Goal: Task Accomplishment & Management: Manage account settings

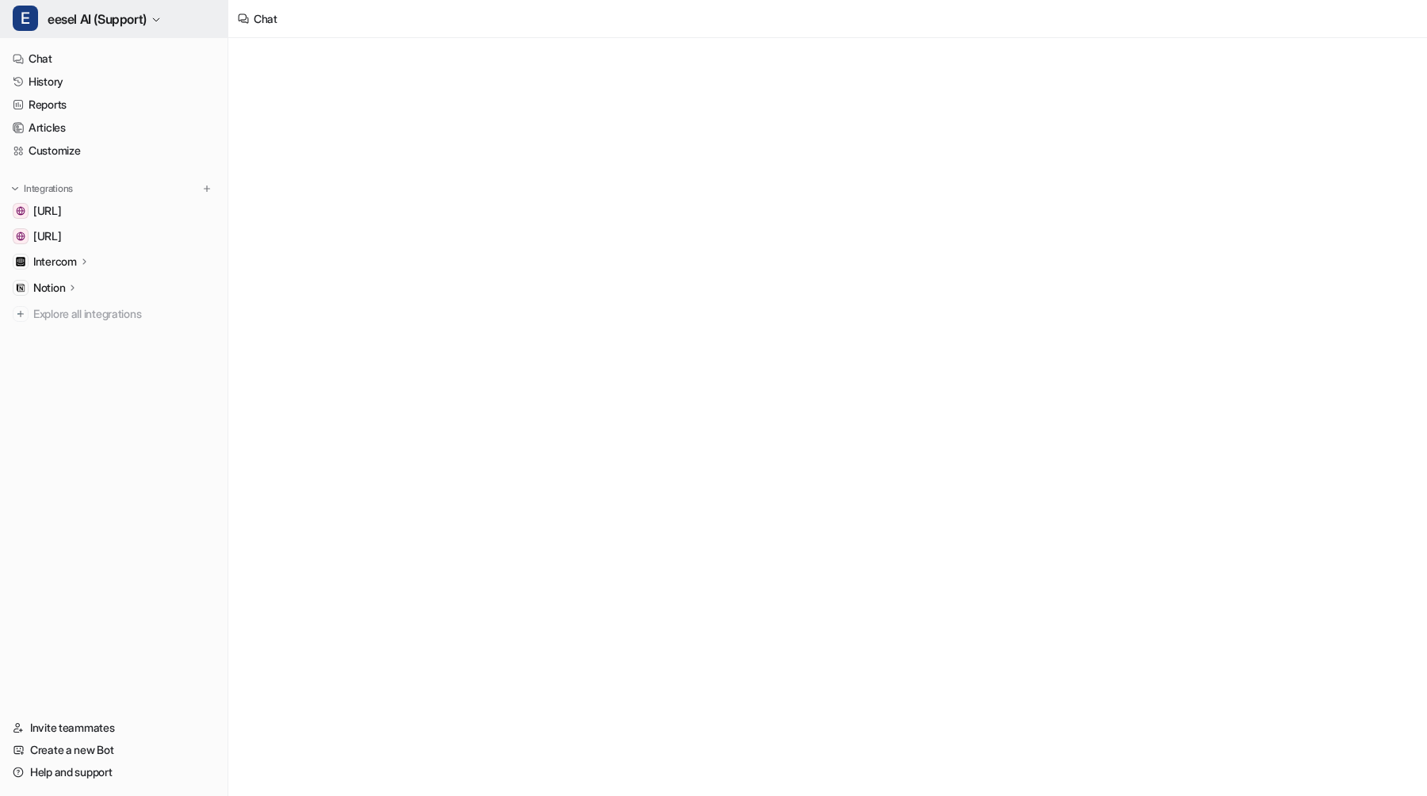
click at [147, 28] on span "eesel AI (Support)" at bounding box center [97, 19] width 99 height 22
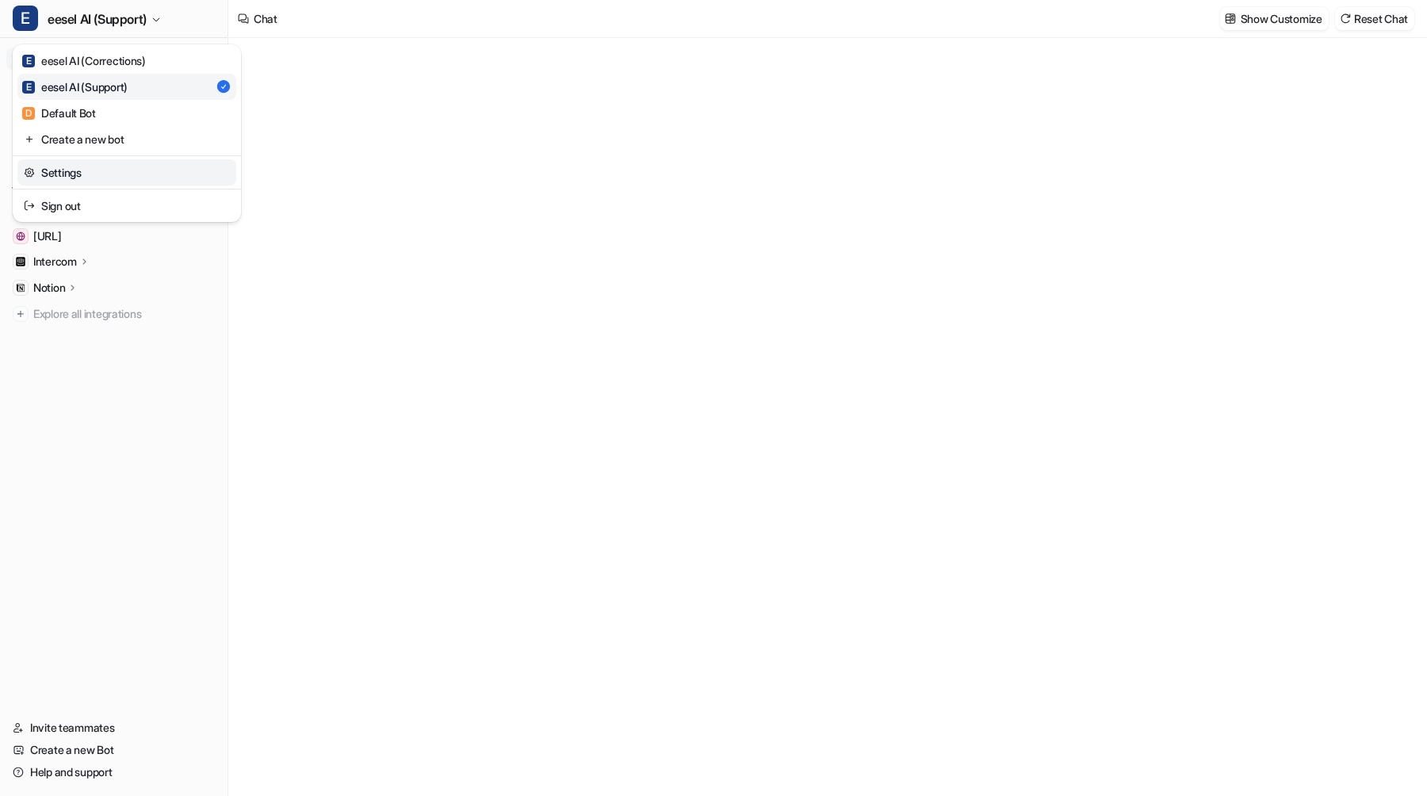
type textarea "**********"
click at [151, 172] on link "Settings" at bounding box center [126, 172] width 219 height 26
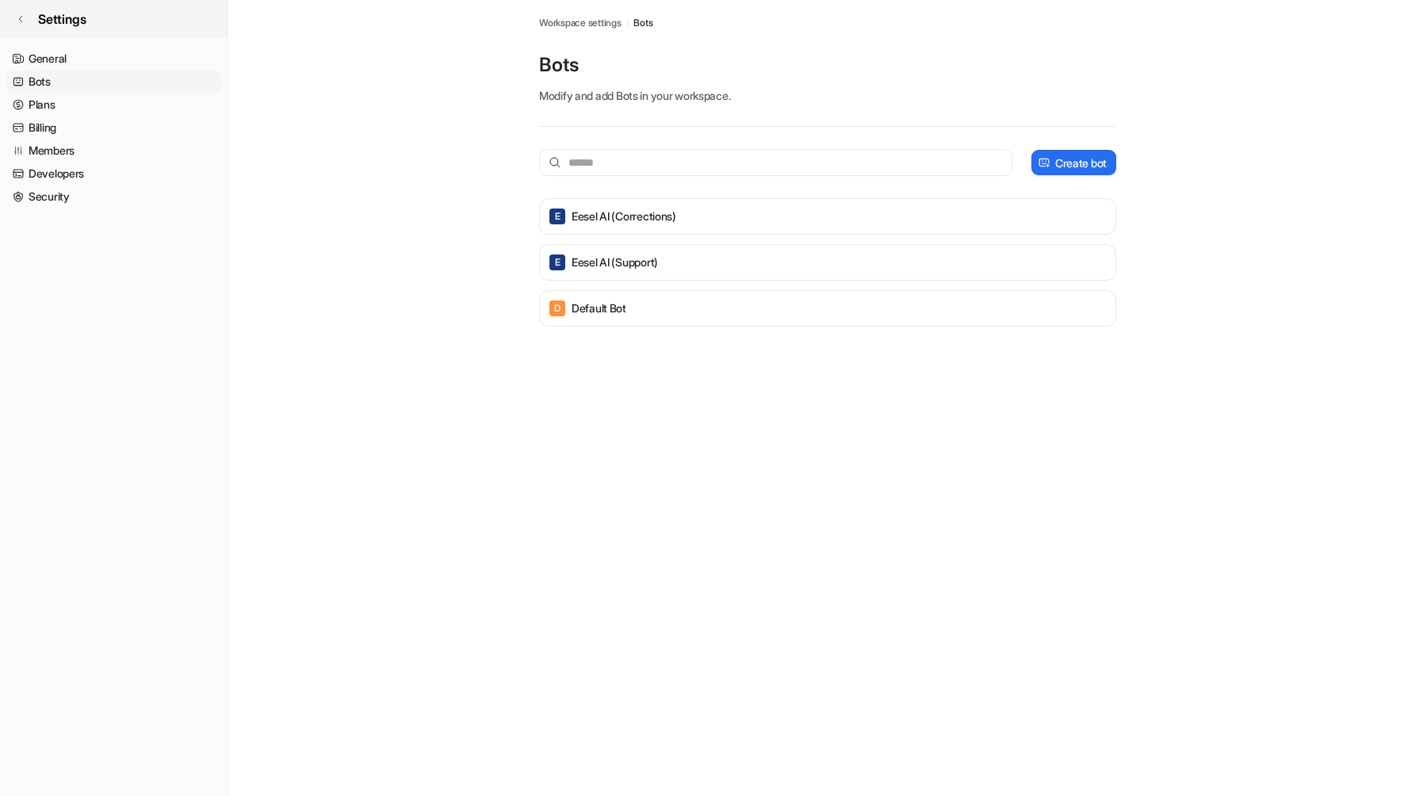
click at [122, 20] on link "Settings" at bounding box center [114, 19] width 228 height 38
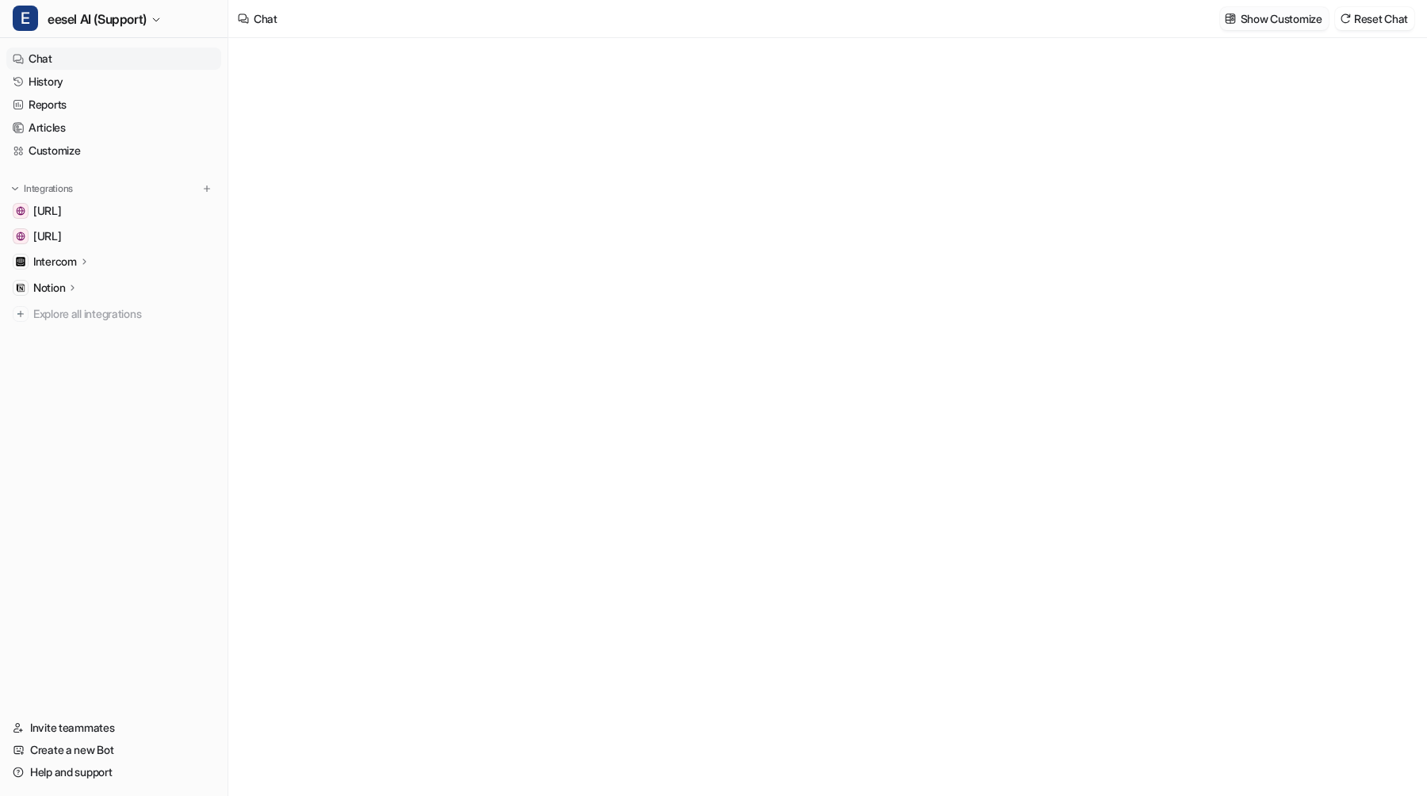
click at [1252, 25] on p "Show Customize" at bounding box center [1282, 18] width 82 height 17
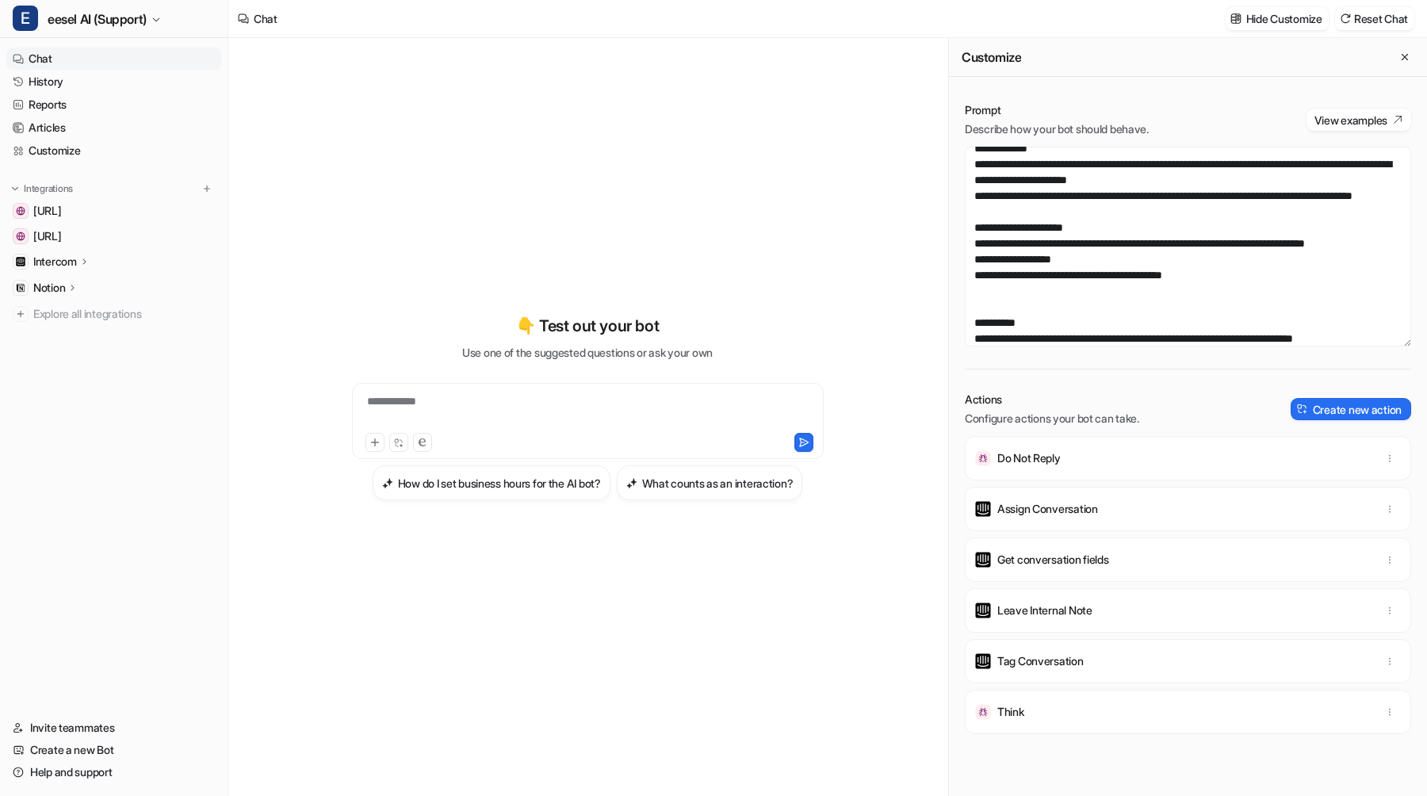
scroll to position [438, 0]
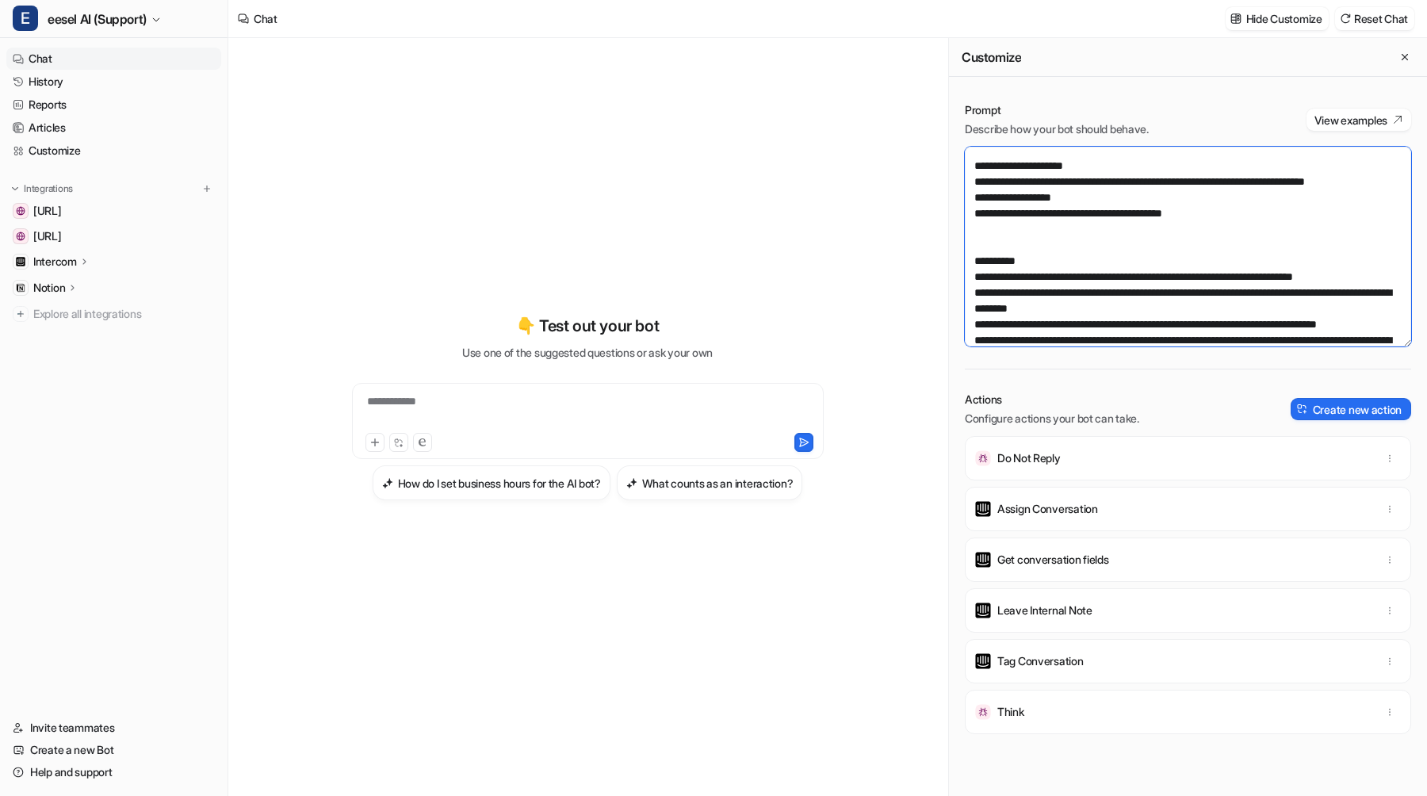
click at [1342, 174] on textarea at bounding box center [1188, 247] width 446 height 200
click at [1309, 165] on textarea at bounding box center [1188, 247] width 446 height 200
click at [1292, 25] on button "Save changes" at bounding box center [1287, 18] width 82 height 23
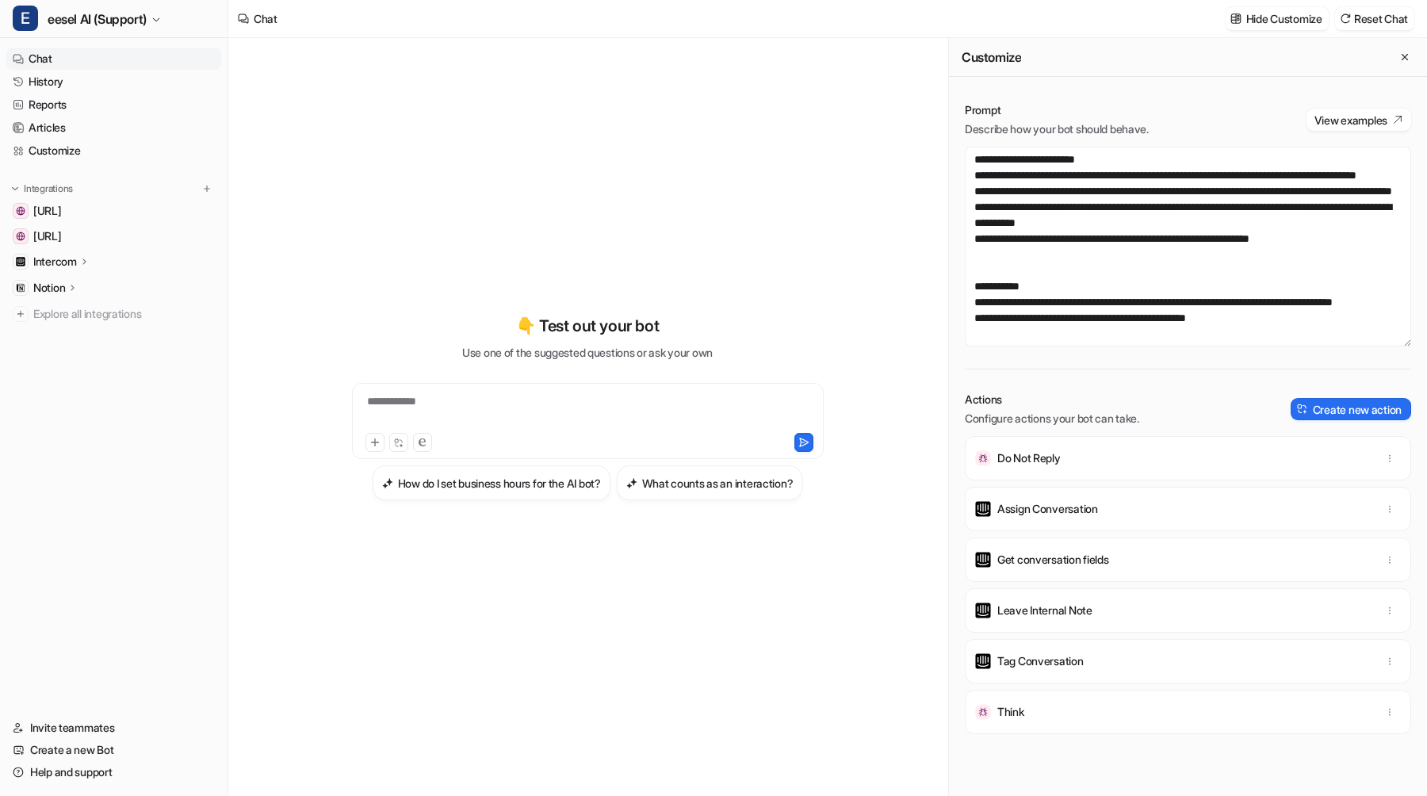
scroll to position [3330, 0]
click at [725, 495] on button "What counts as an interaction?" at bounding box center [710, 482] width 186 height 35
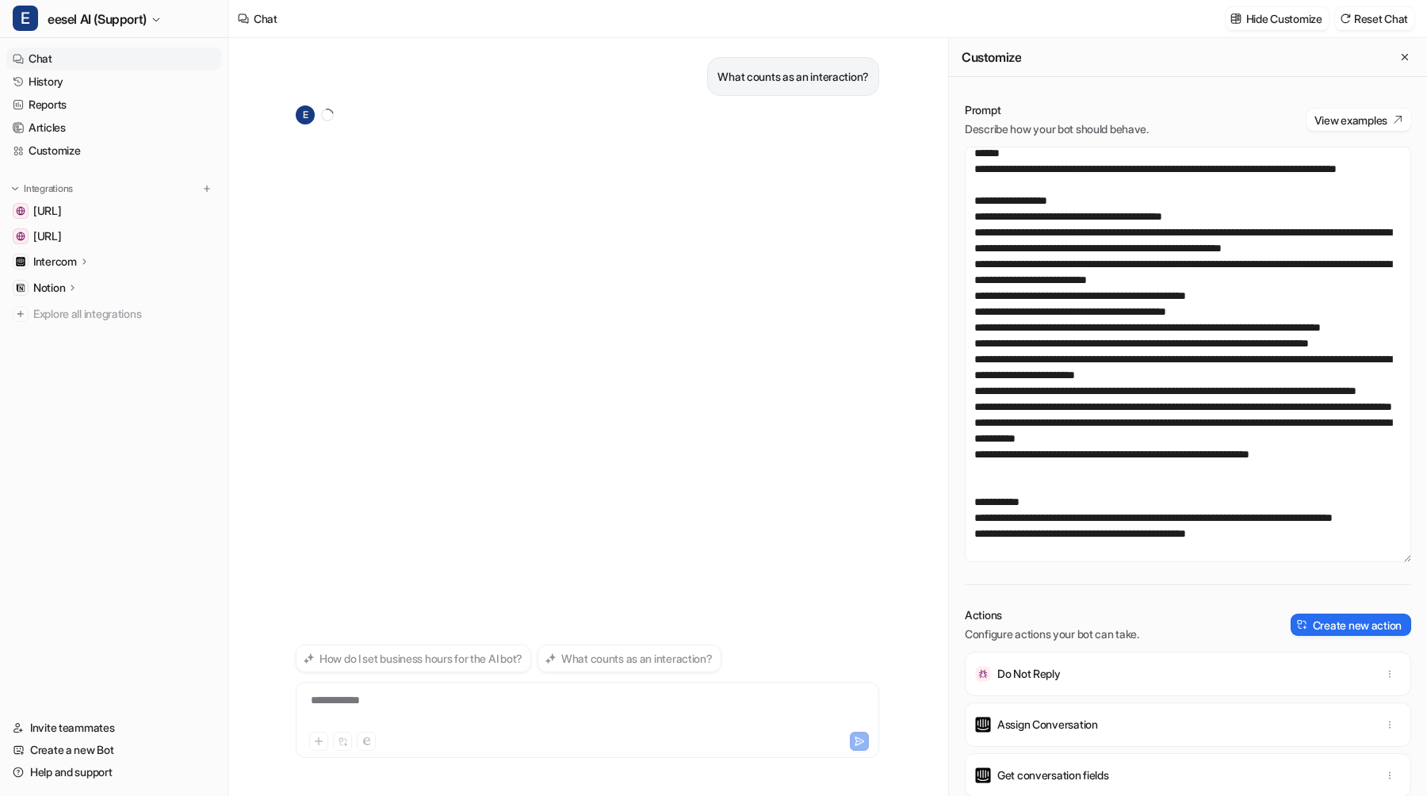
scroll to position [3063, 0]
drag, startPoint x: 1409, startPoint y: 344, endPoint x: 1374, endPoint y: 609, distance: 267.1
click at [1374, 562] on textarea at bounding box center [1188, 354] width 446 height 415
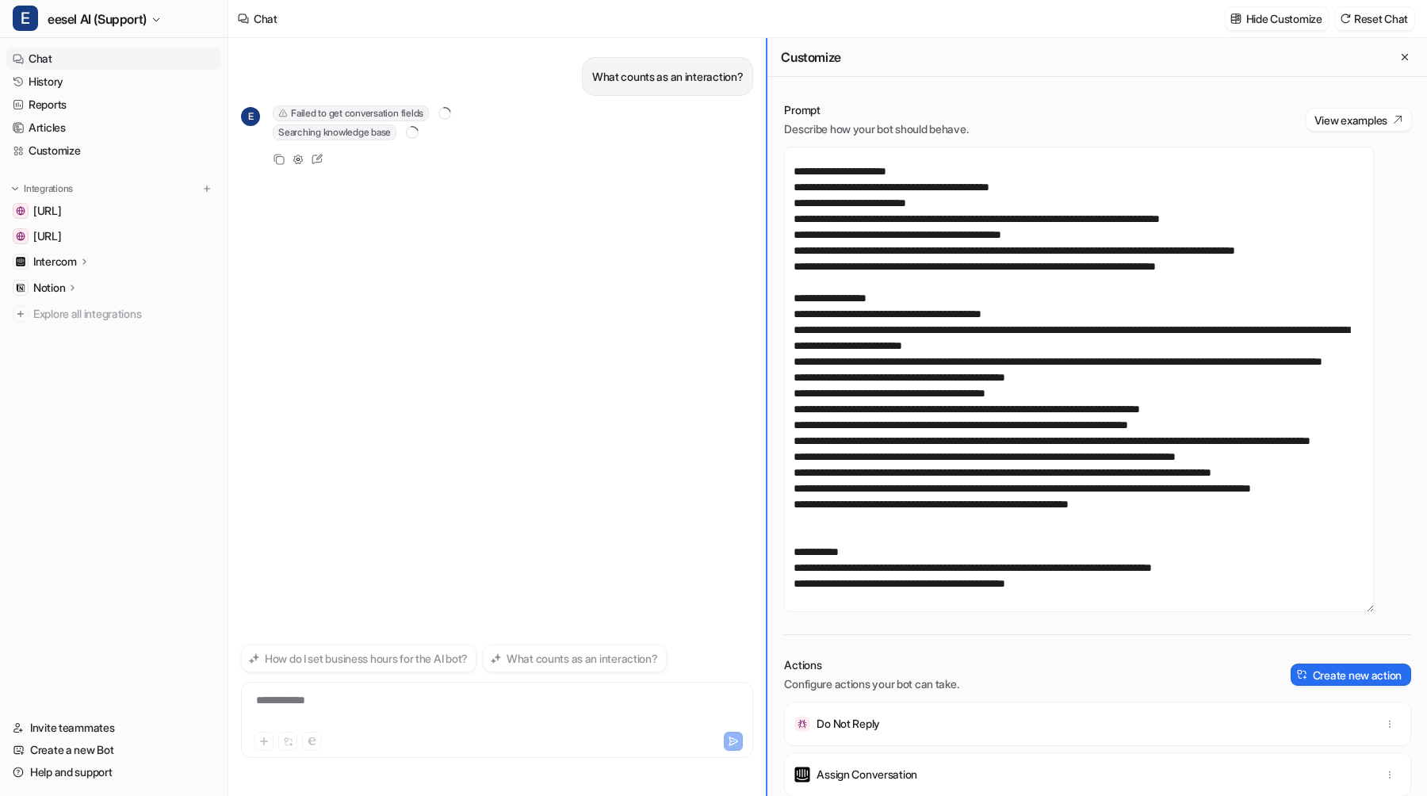
click at [643, 400] on div "**********" at bounding box center [827, 417] width 1199 height 758
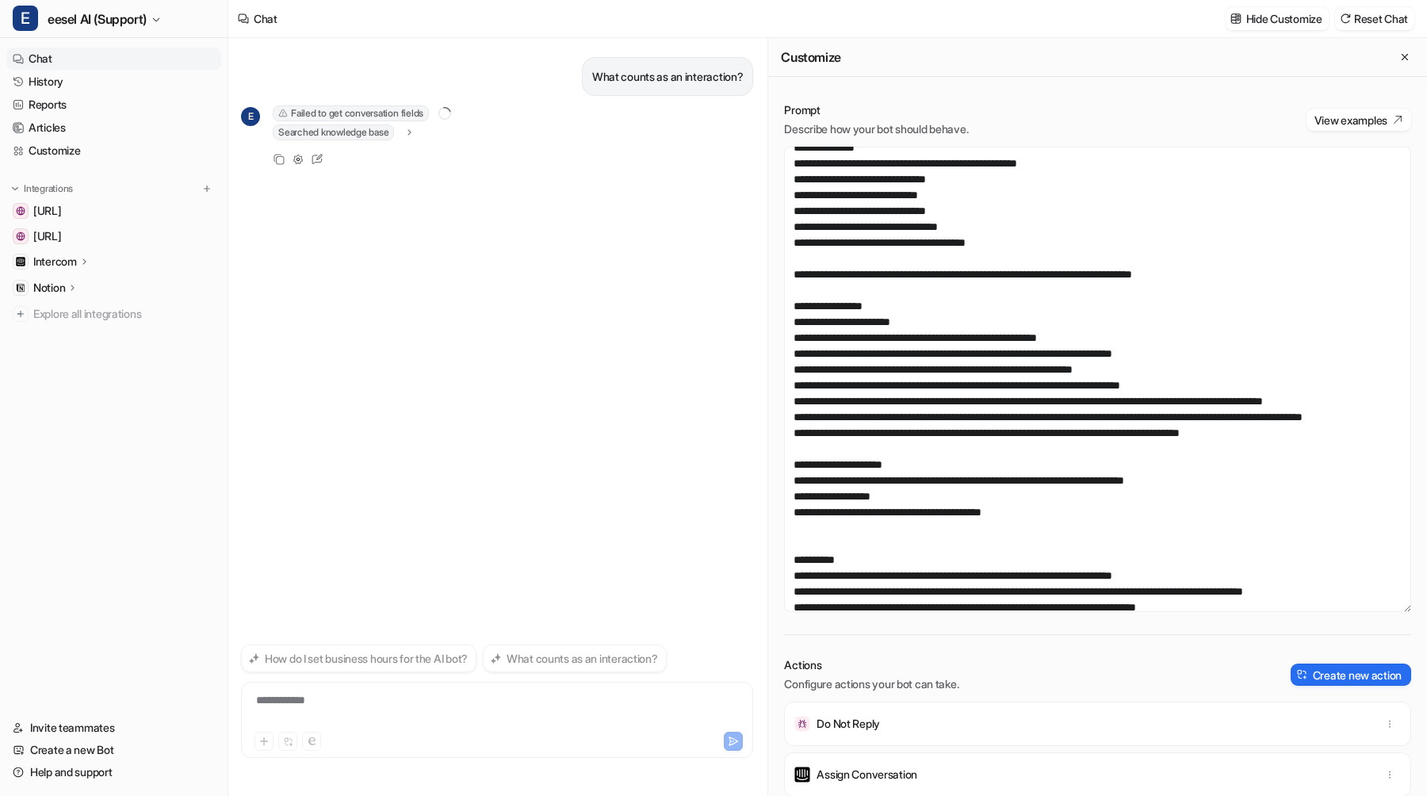
scroll to position [114, 0]
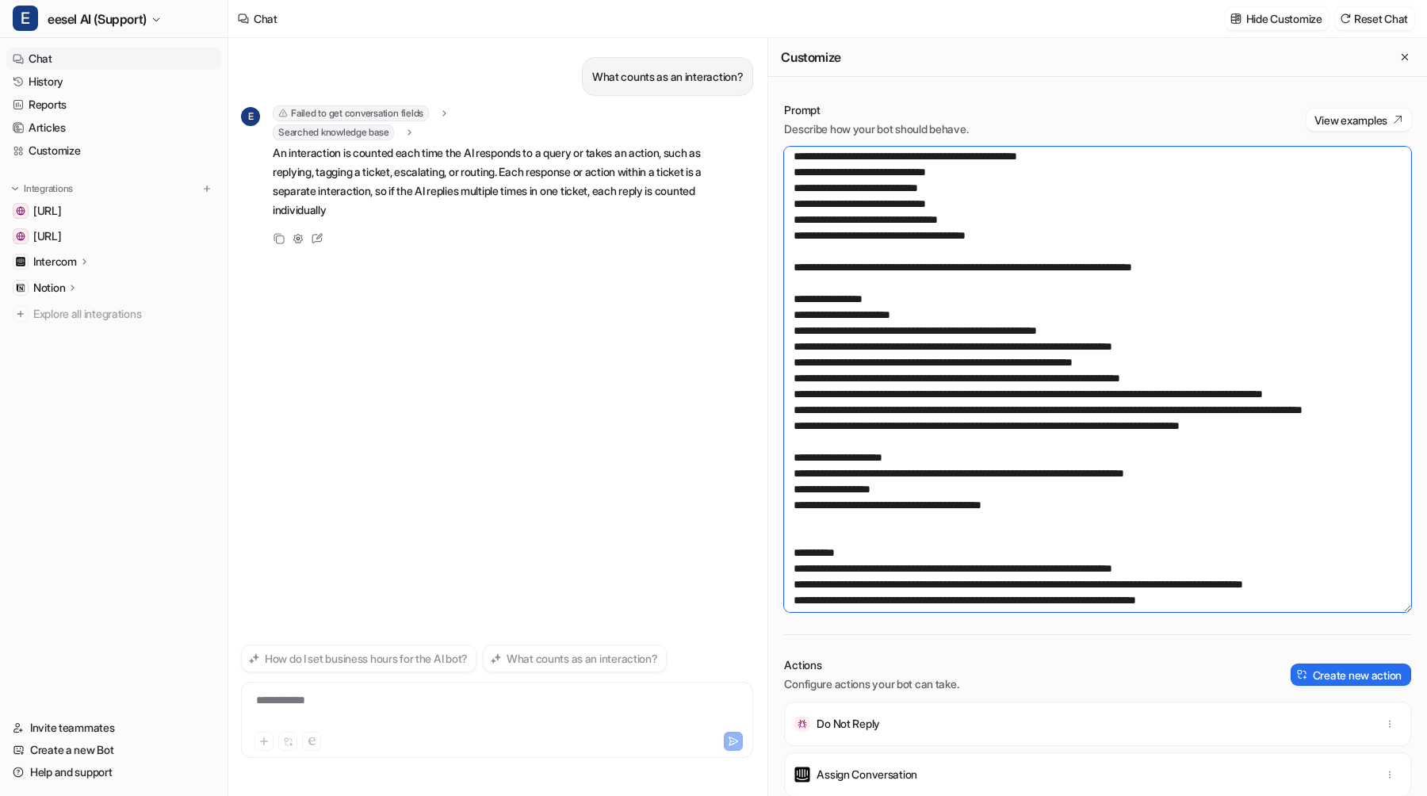
drag, startPoint x: 1161, startPoint y: 443, endPoint x: 1058, endPoint y: 444, distance: 103.1
click at [1058, 444] on textarea at bounding box center [1097, 379] width 627 height 465
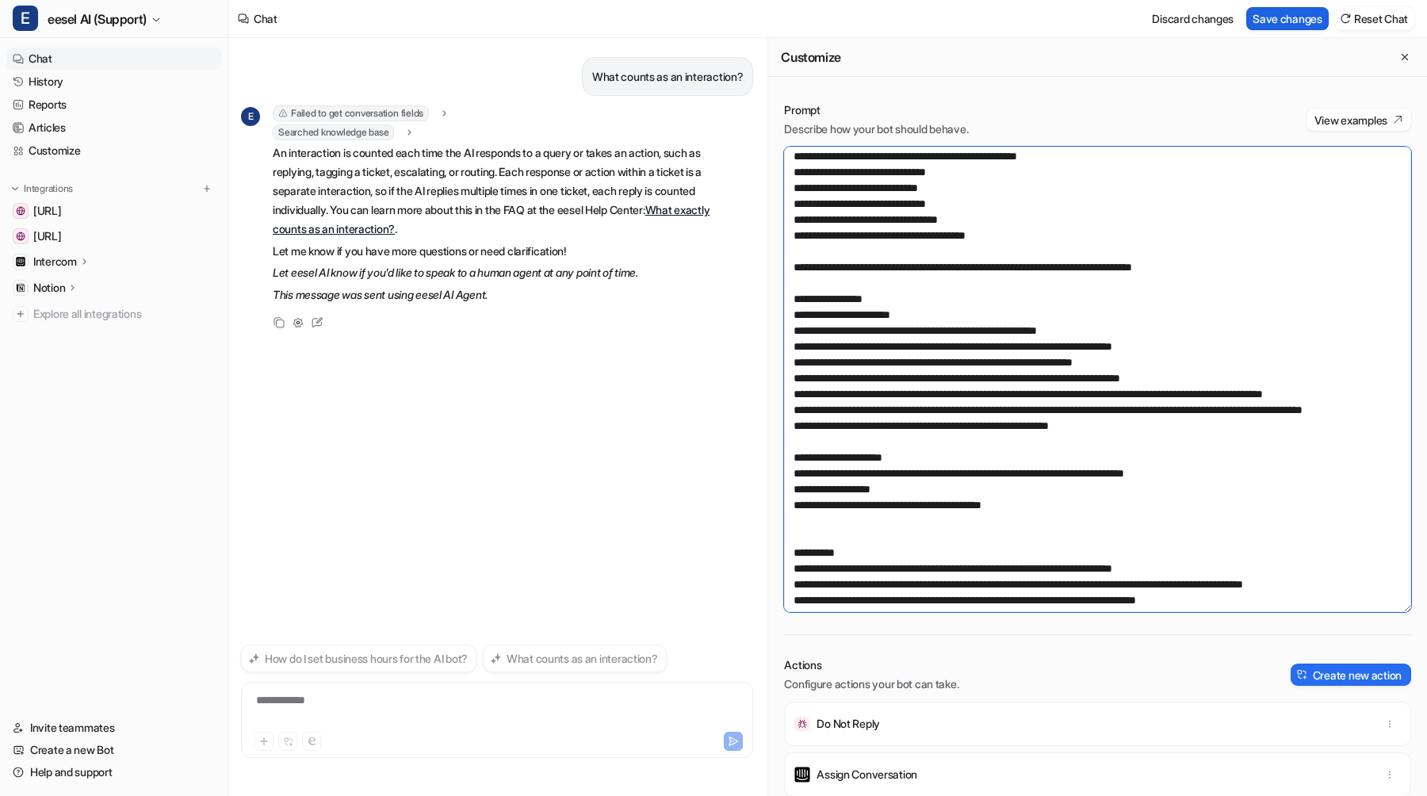
type textarea "**********"
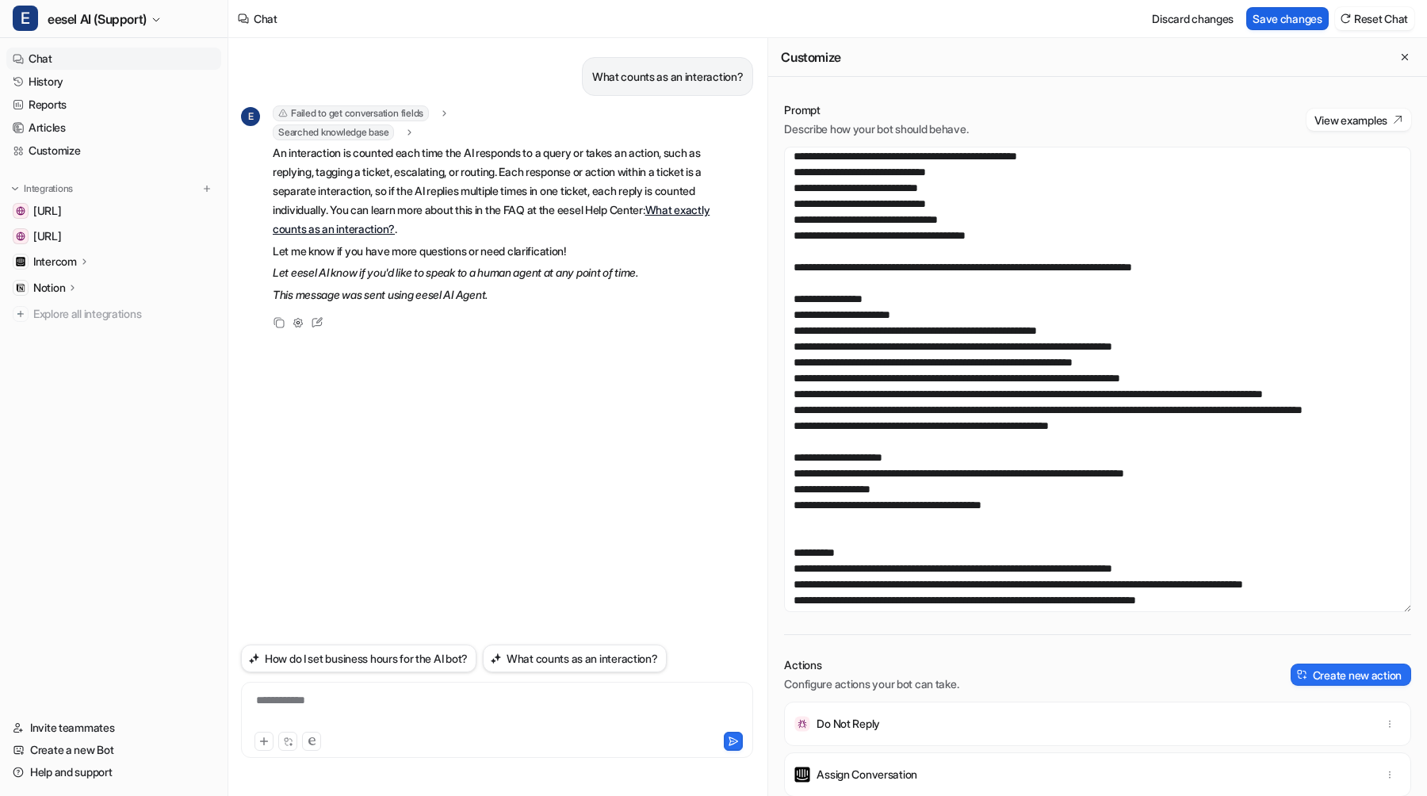
click at [1272, 24] on button "Save changes" at bounding box center [1287, 18] width 82 height 23
click at [443, 658] on button "How do I set business hours for the AI bot?" at bounding box center [358, 659] width 235 height 28
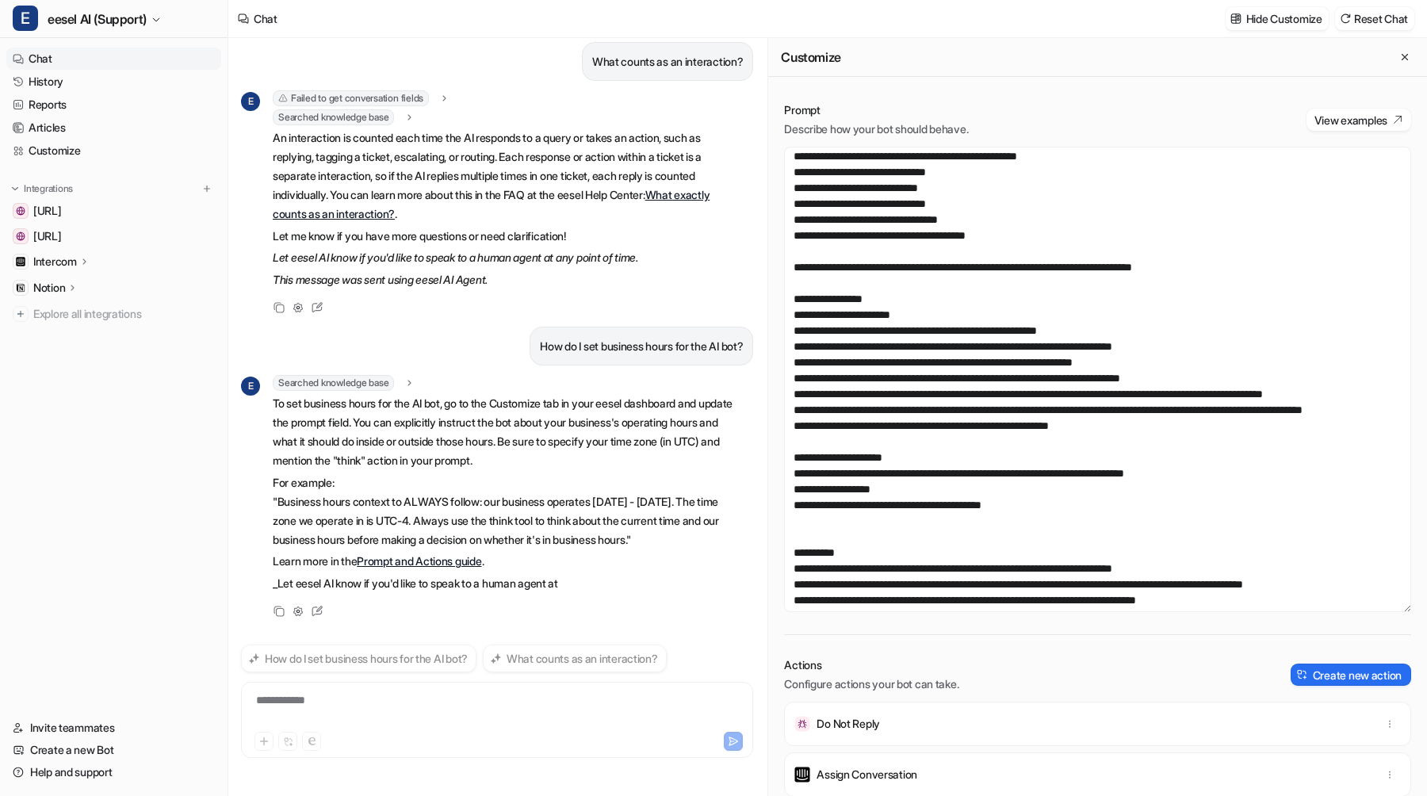
scroll to position [36, 0]
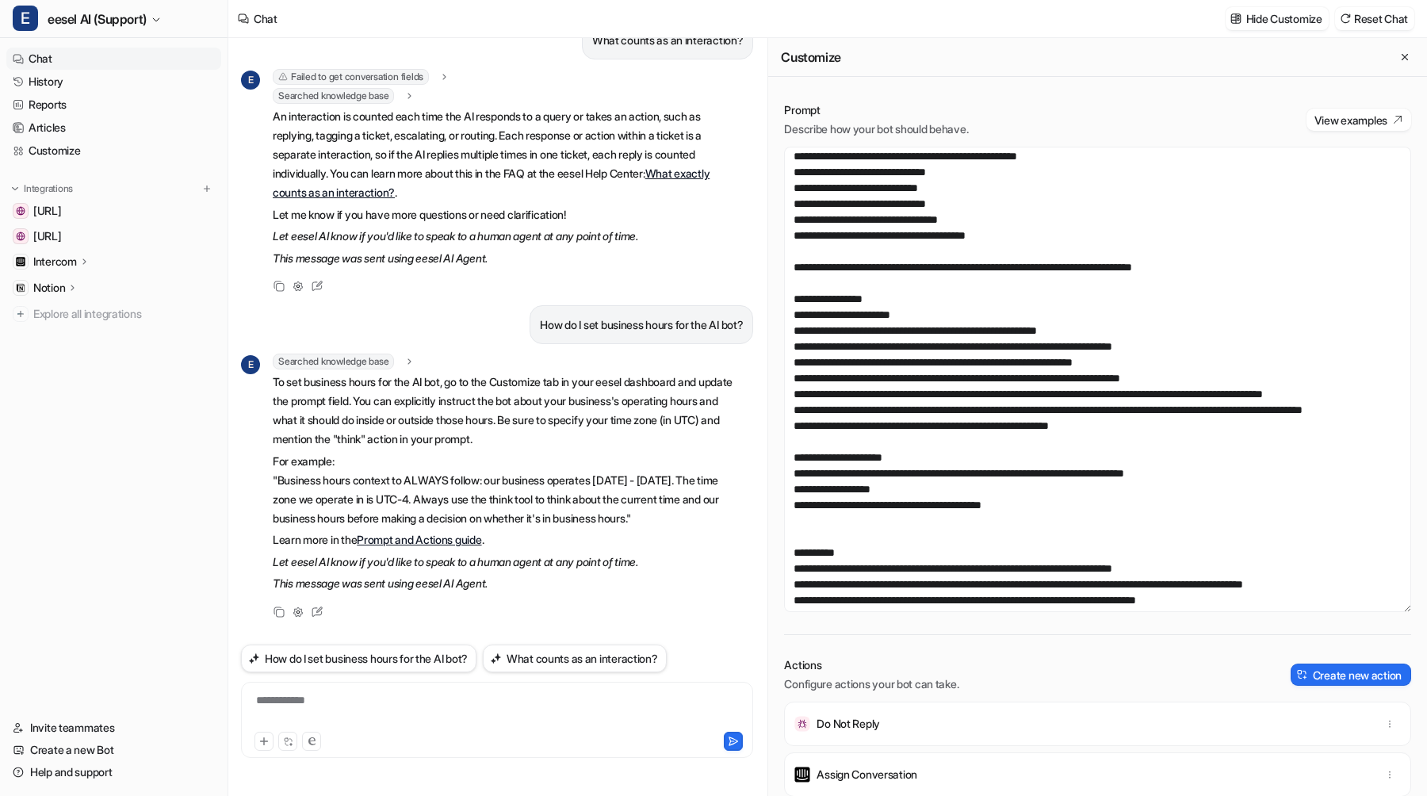
click at [482, 583] on em "This message was sent using eesel AI Agent." at bounding box center [380, 582] width 215 height 13
click at [493, 568] on p "Let eesel AI know if you'd like to speak to a human agent at any point of time." at bounding box center [505, 562] width 464 height 19
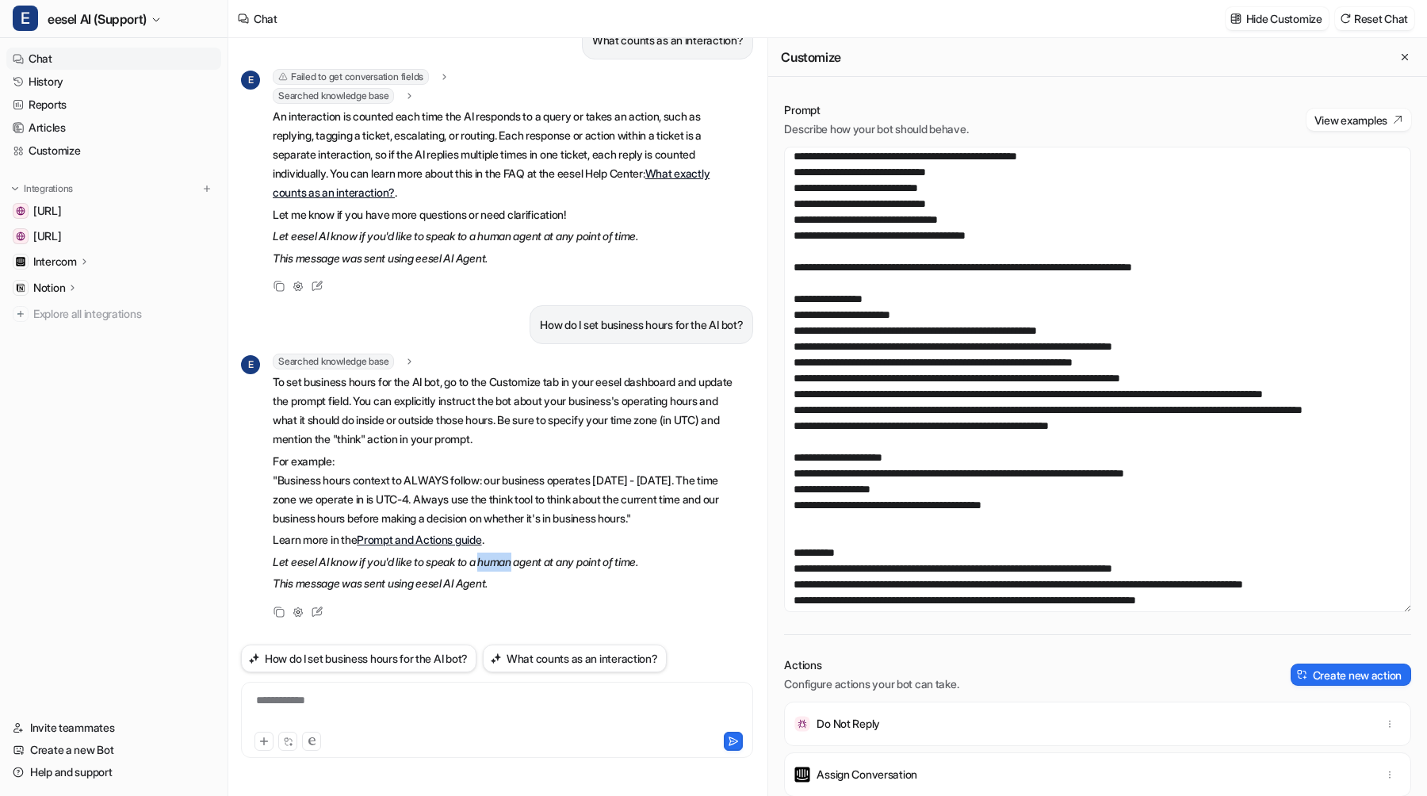
click at [493, 568] on p "Let eesel AI know if you'd like to speak to a human agent at any point of time." at bounding box center [505, 562] width 464 height 19
click at [473, 586] on em "This message was sent using eesel AI Agent." at bounding box center [380, 582] width 215 height 13
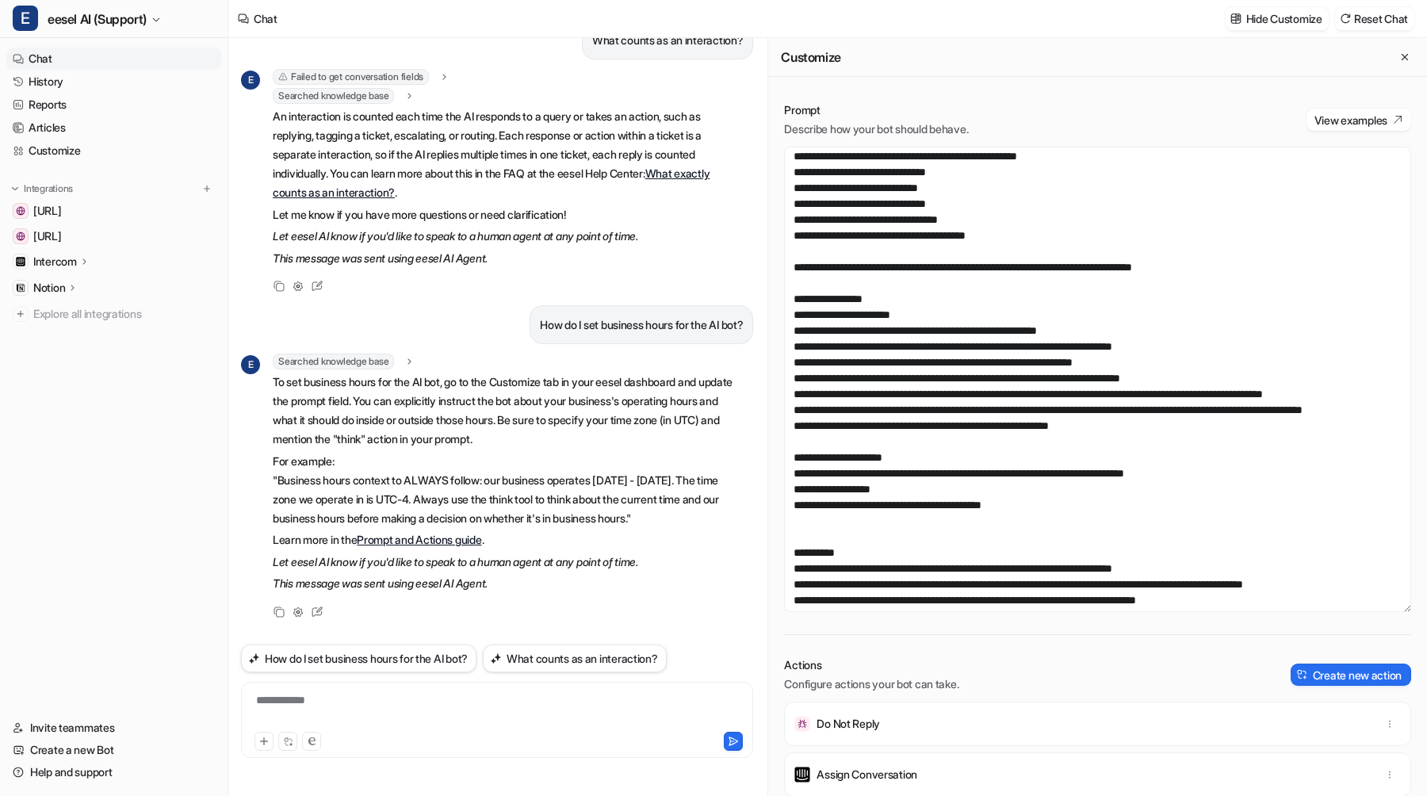
click at [473, 586] on em "This message was sent using eesel AI Agent." at bounding box center [380, 582] width 215 height 13
click at [427, 565] on em "Let eesel AI know if you'd like to speak to a human agent at any point of time." at bounding box center [455, 561] width 365 height 13
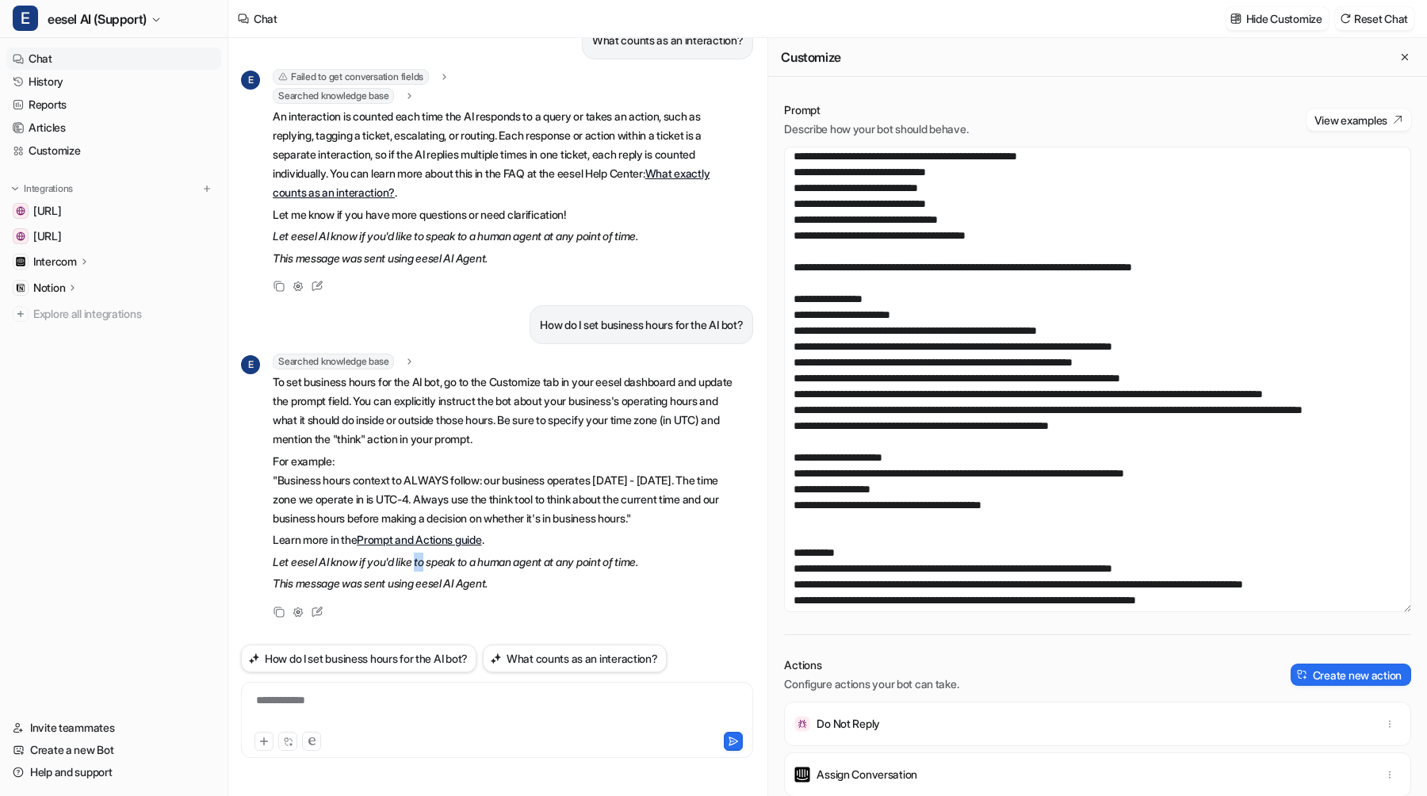
click at [427, 565] on em "Let eesel AI know if you'd like to speak to a human agent at any point of time." at bounding box center [455, 561] width 365 height 13
click at [420, 583] on em "This message was sent using eesel AI Agent." at bounding box center [380, 582] width 215 height 13
click at [438, 565] on em "Let eesel AI know if you'd like to speak to a human agent at any point of time." at bounding box center [455, 561] width 365 height 13
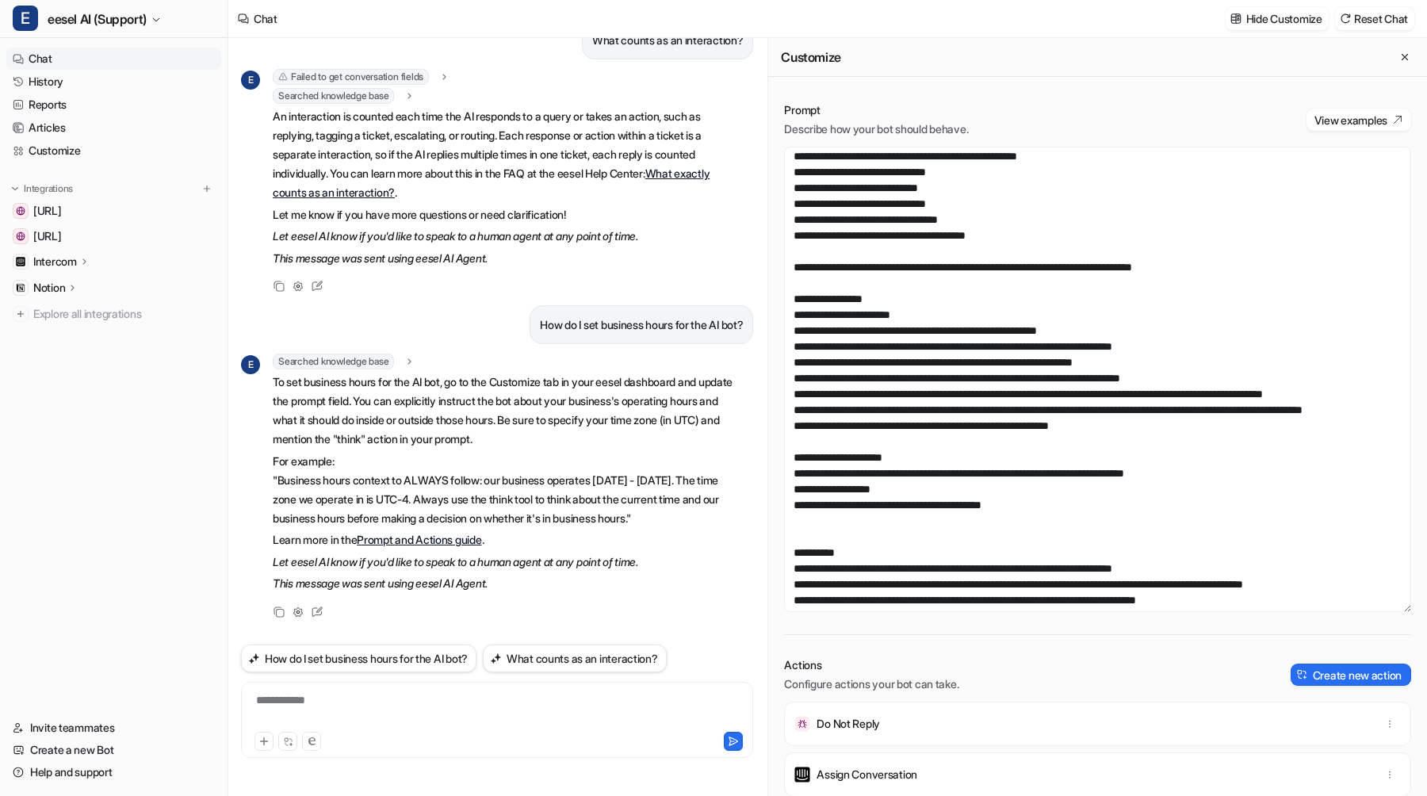
click at [438, 565] on em "Let eesel AI know if you'd like to speak to a human agent at any point of time." at bounding box center [455, 561] width 365 height 13
click at [427, 582] on em "This message was sent using eesel AI Agent." at bounding box center [380, 582] width 215 height 13
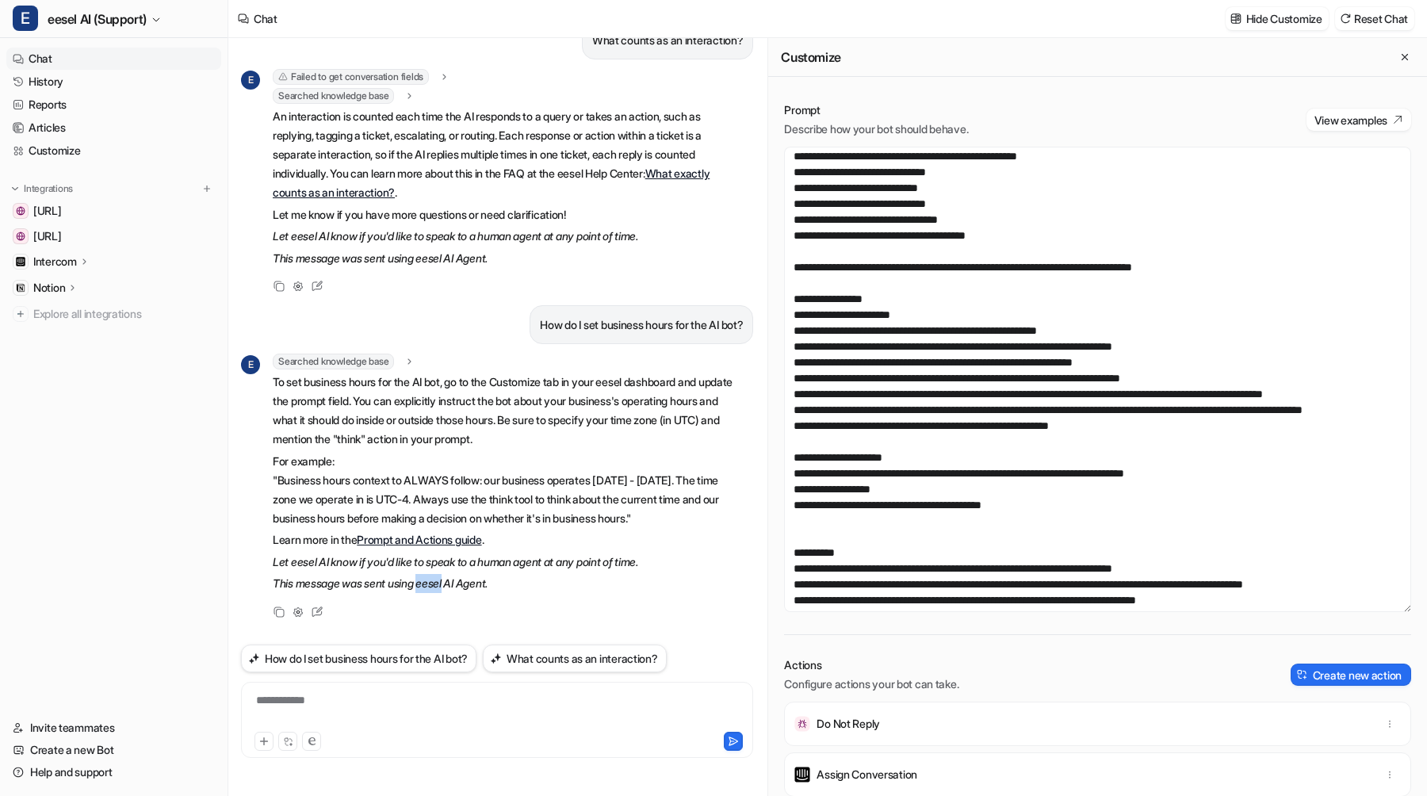
click at [427, 582] on em "This message was sent using eesel AI Agent." at bounding box center [380, 582] width 215 height 13
click at [399, 584] on em "This message was sent using eesel AI Agent." at bounding box center [380, 582] width 215 height 13
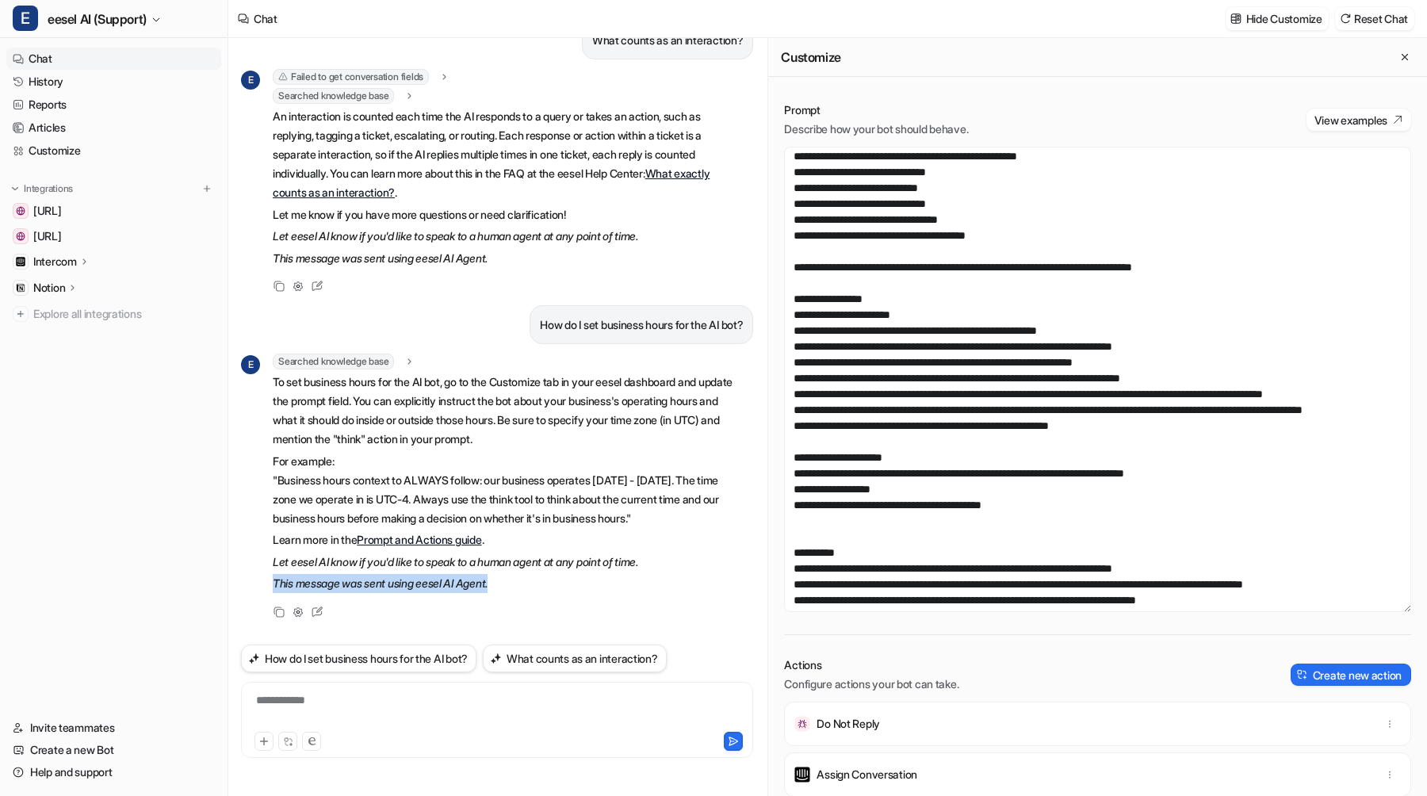
click at [399, 584] on em "This message was sent using eesel AI Agent." at bounding box center [380, 582] width 215 height 13
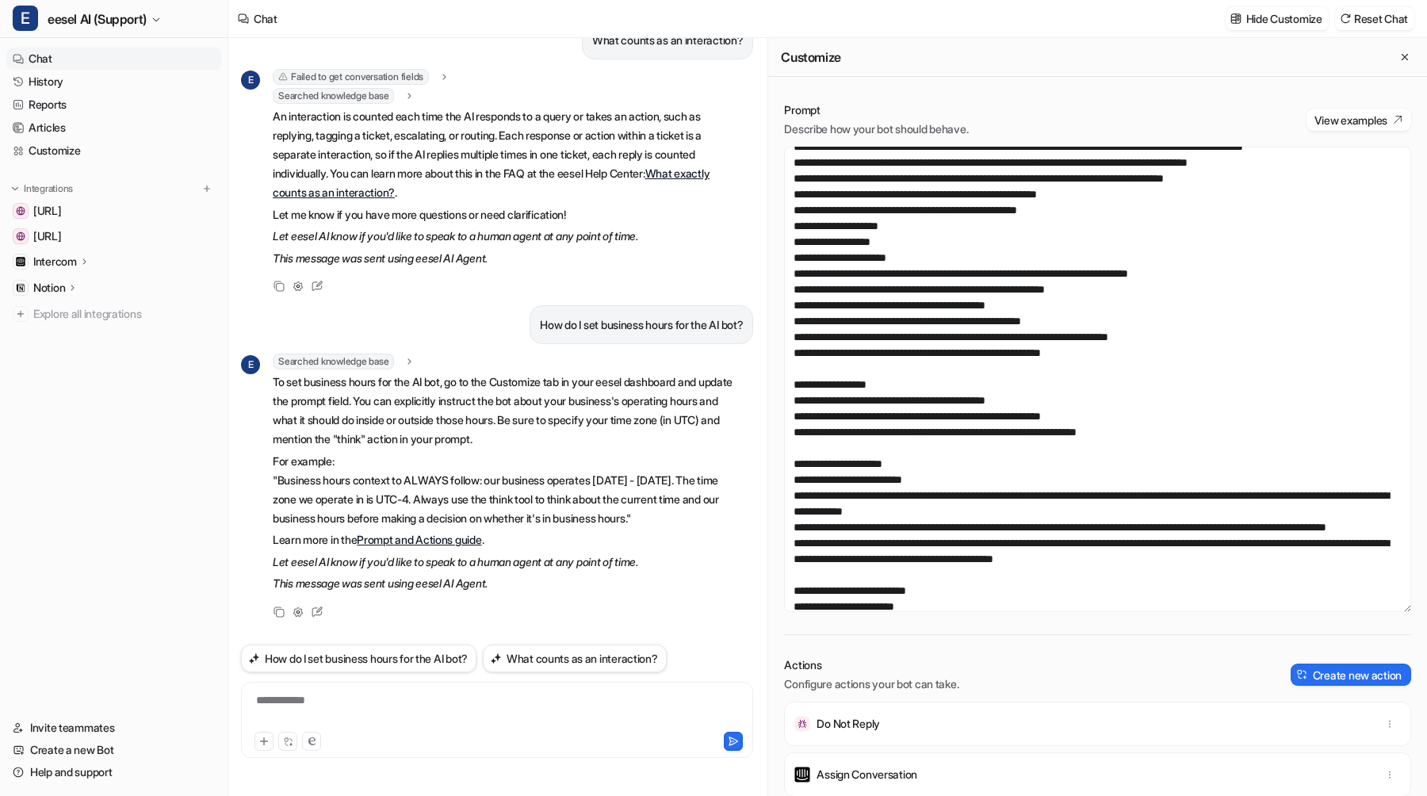
scroll to position [909, 0]
